Goal: Task Accomplishment & Management: Manage account settings

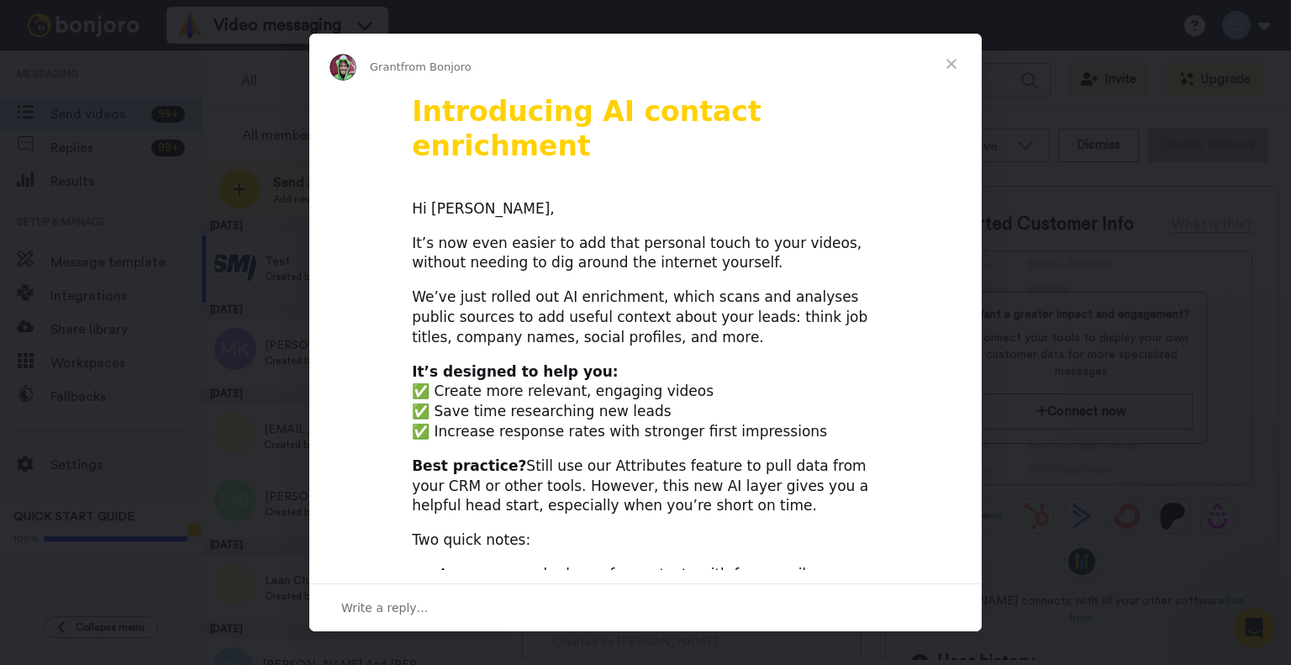
click at [959, 63] on span "Close" at bounding box center [951, 64] width 61 height 61
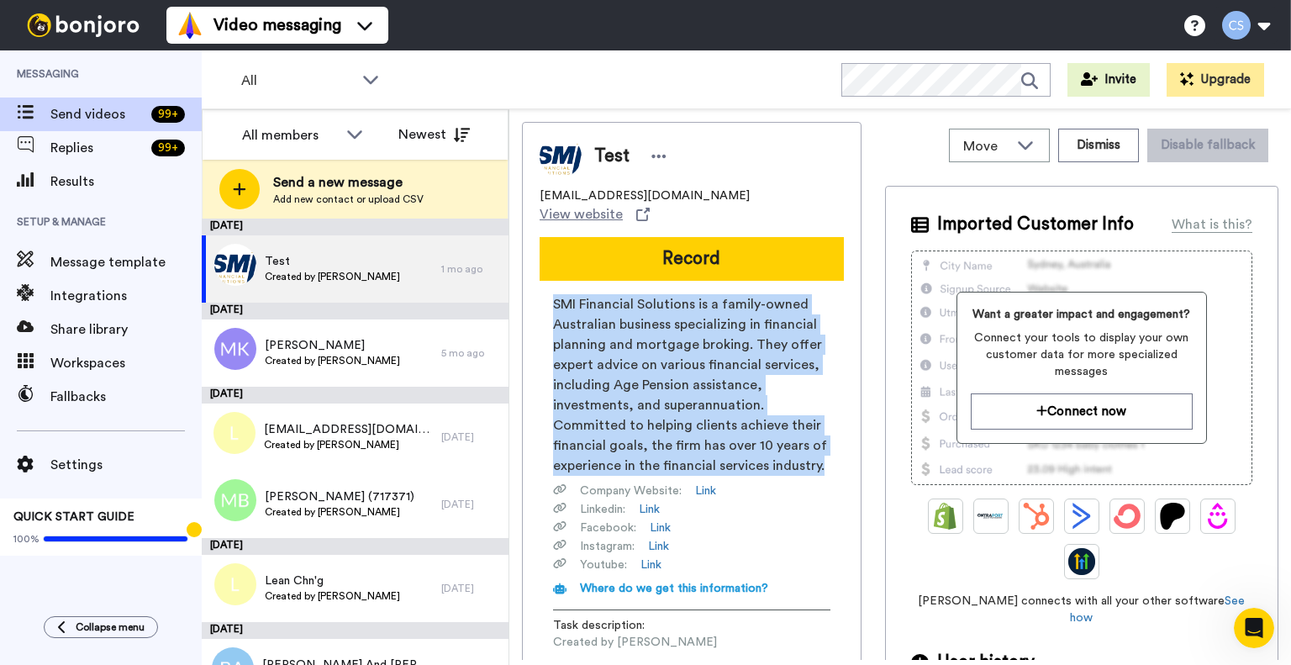
drag, startPoint x: 551, startPoint y: 300, endPoint x: 818, endPoint y: 471, distance: 317.5
click at [818, 471] on div "SMI Financial Solutions is a family-owned Australian business specializing in f…" at bounding box center [691, 496] width 304 height 405
copy span "SMI Financial Solutions is a family-owned Australian business specializing in f…"
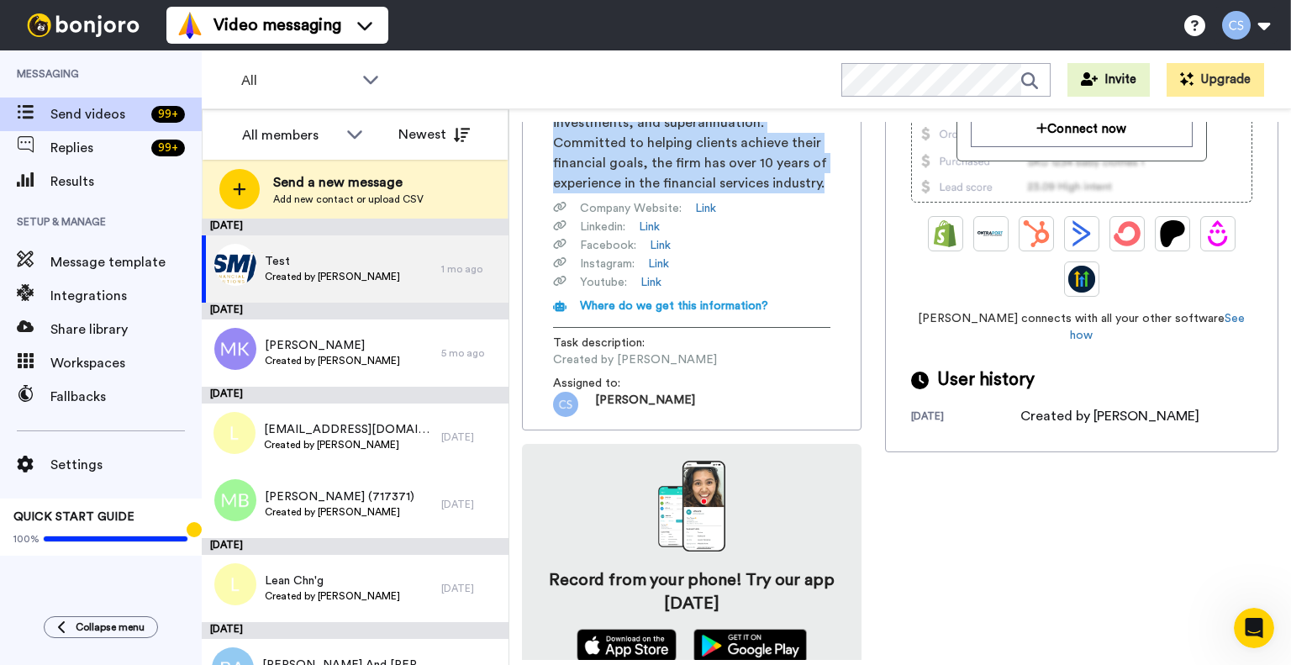
scroll to position [300, 0]
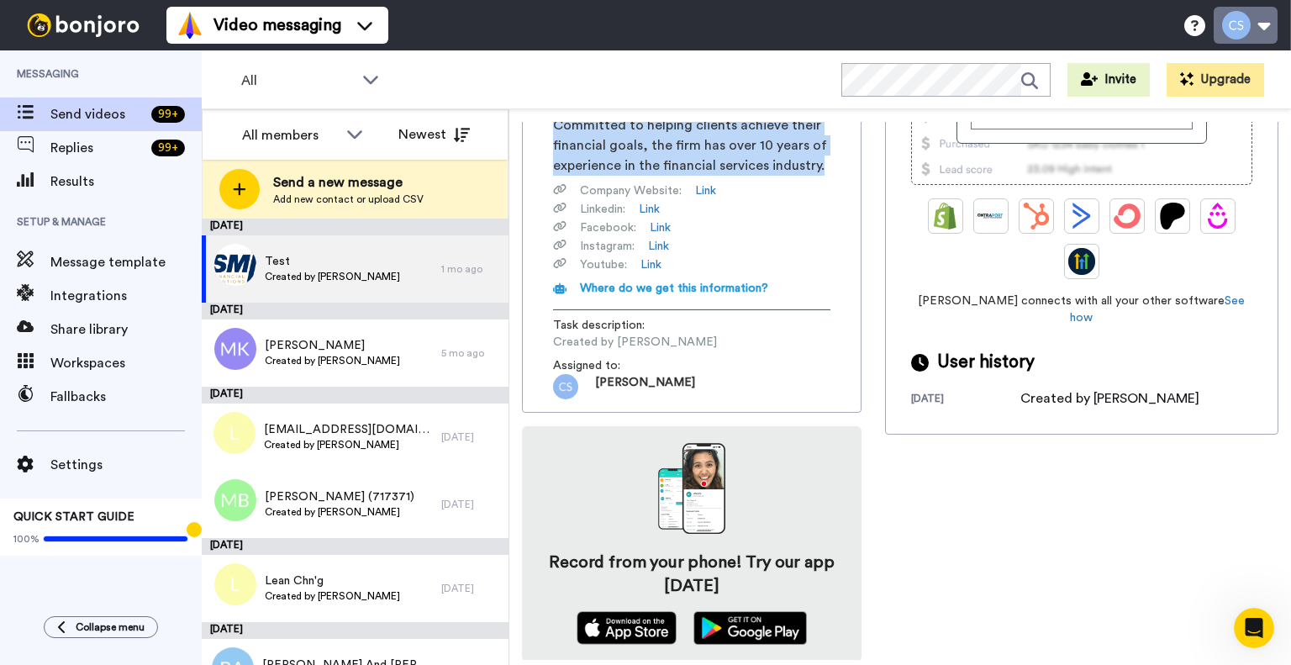
click at [1261, 29] on button at bounding box center [1245, 25] width 64 height 37
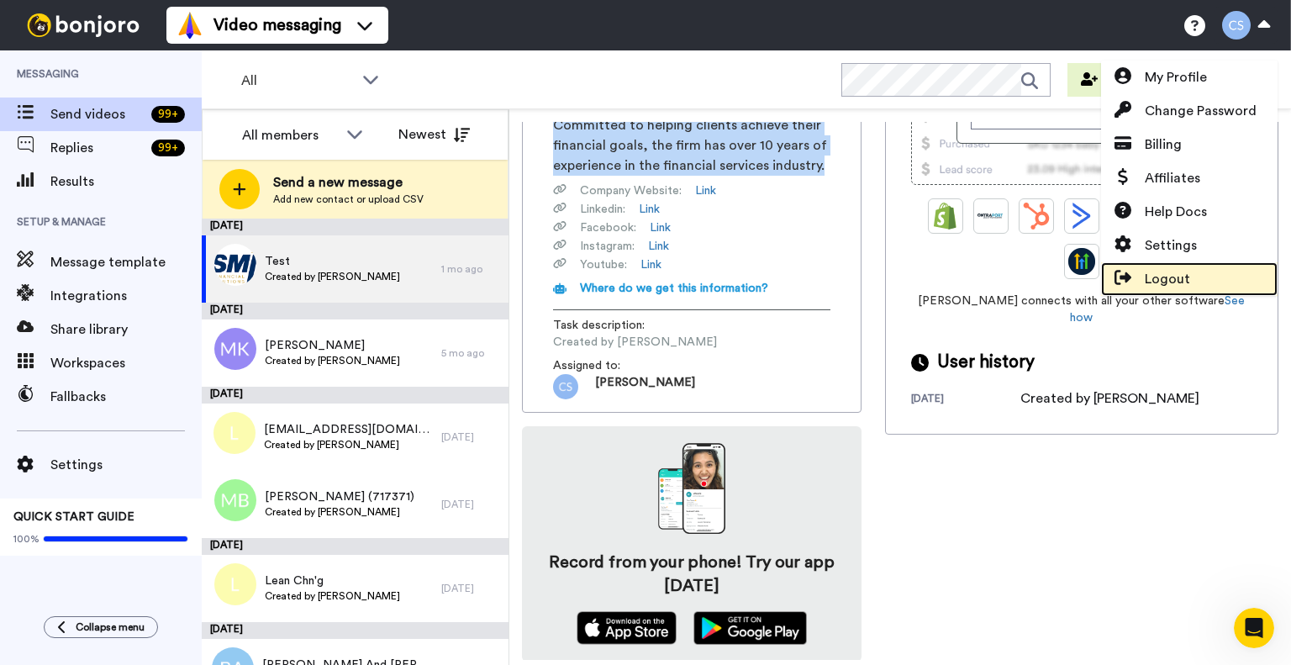
click at [1176, 271] on span "Logout" at bounding box center [1167, 279] width 45 height 20
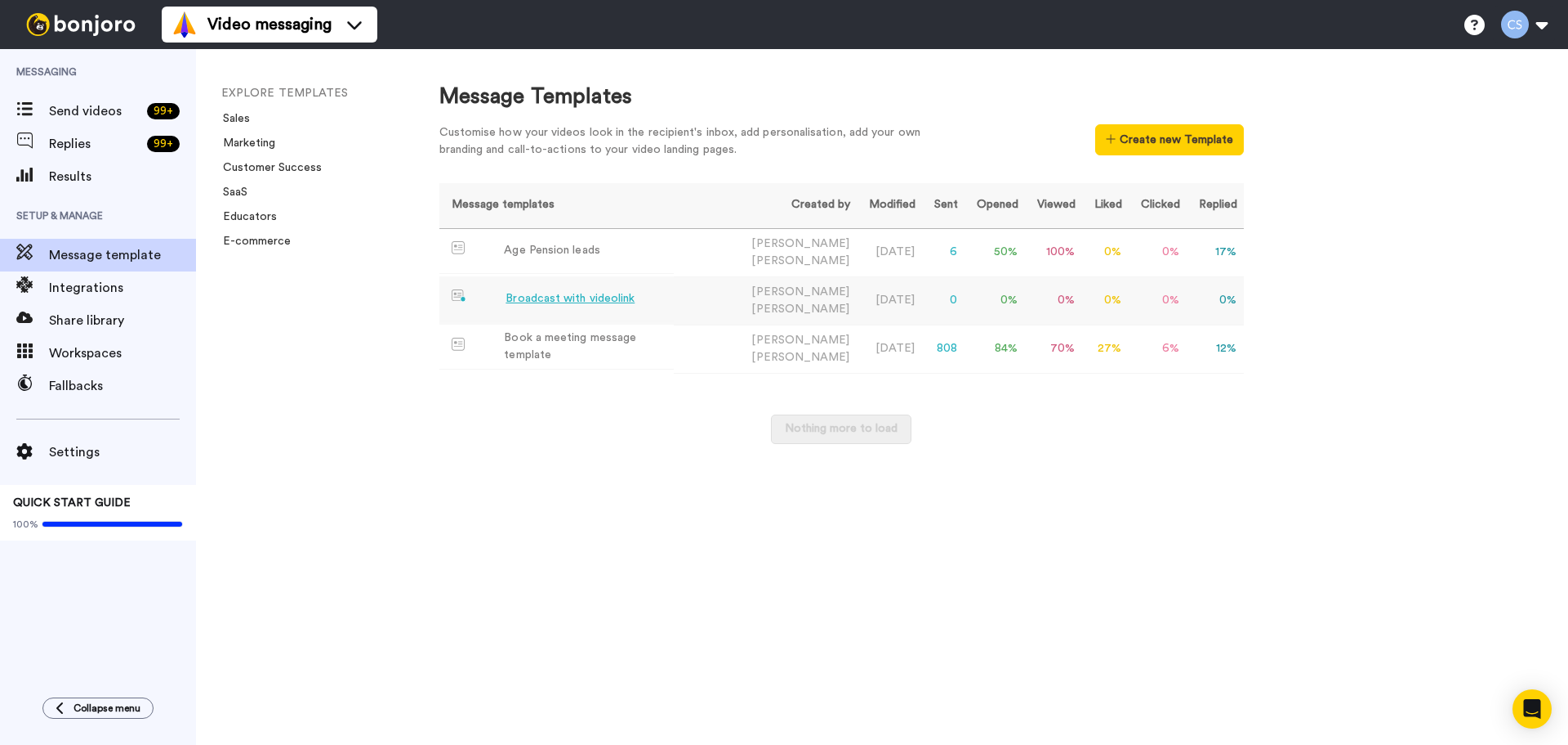
click at [586, 299] on div "Broadcast with videolink" at bounding box center [570, 299] width 129 height 18
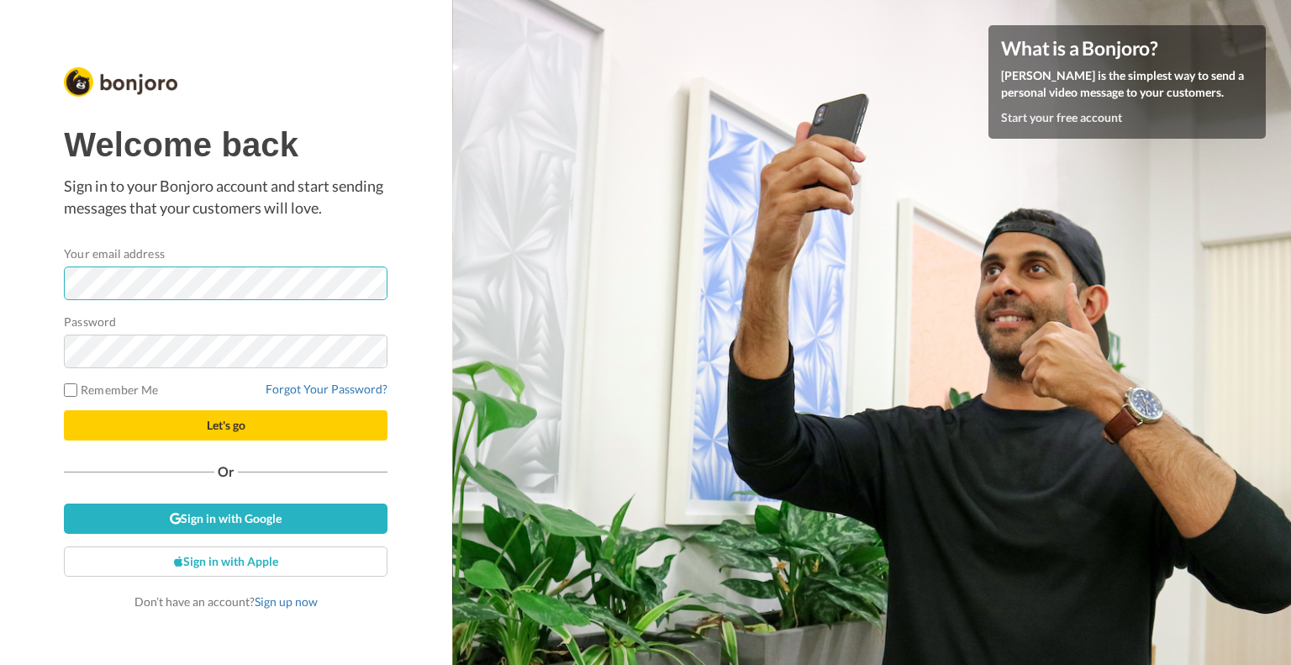
click at [64, 300] on div at bounding box center [64, 300] width 0 height 0
click at [22, 426] on div "Welcome back Sign in to your Bonjoro account and start sending messages that yo…" at bounding box center [226, 332] width 452 height 665
click at [50, 283] on div "Welcome back Sign in to your Bonjoro account and start sending messages that yo…" at bounding box center [226, 332] width 452 height 665
click at [64, 368] on div at bounding box center [64, 368] width 0 height 0
click at [61, 389] on div "Welcome back Sign in to your Bonjoro account and start sending messages that yo…" at bounding box center [226, 331] width 332 height 563
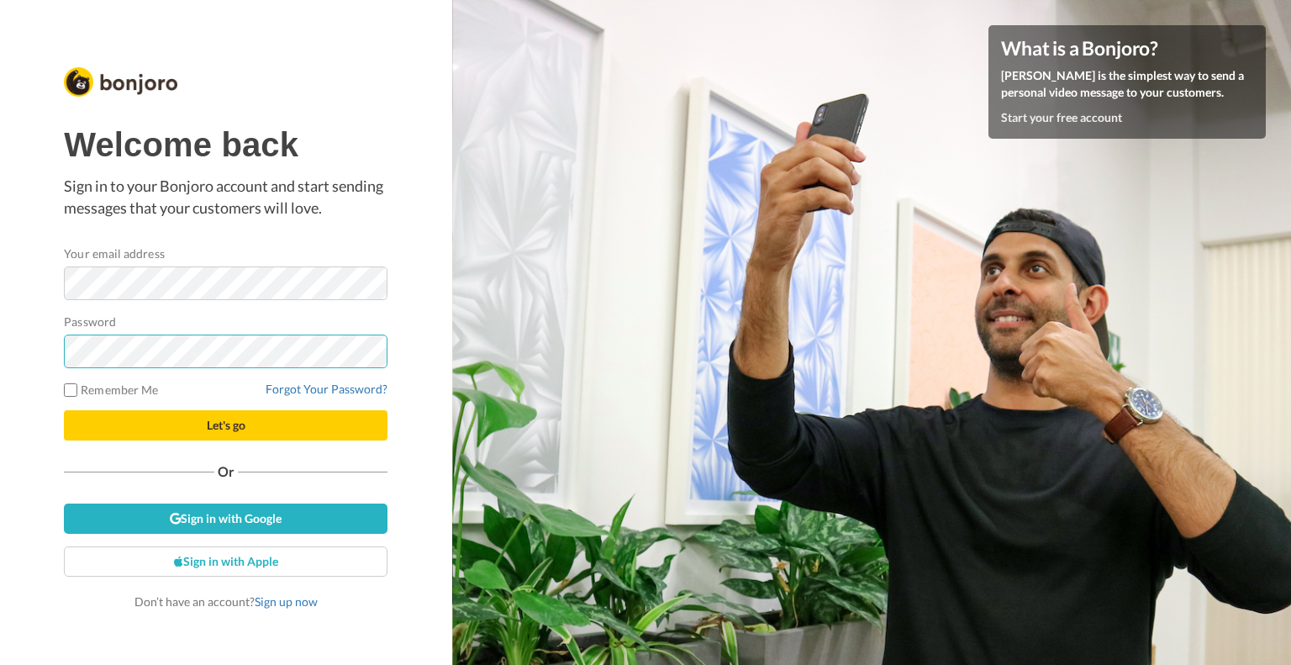
click at [24, 350] on div "Welcome back Sign in to your Bonjoro account and start sending messages that yo…" at bounding box center [226, 332] width 452 height 665
click at [13, 286] on div "Welcome back Sign in to your Bonjoro account and start sending messages that yo…" at bounding box center [226, 332] width 452 height 665
click at [422, 452] on div "Welcome back Sign in to your Bonjoro account and start sending messages that yo…" at bounding box center [226, 332] width 452 height 665
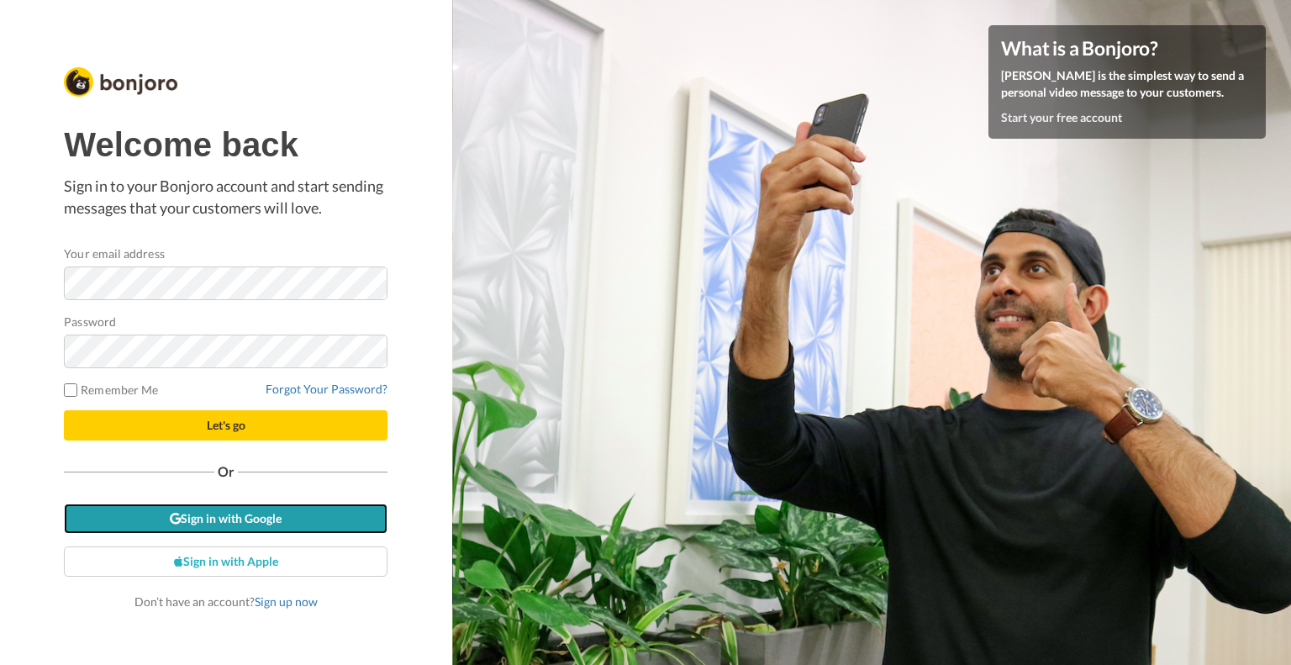
click at [252, 518] on link "Sign in with Google" at bounding box center [226, 518] width 324 height 30
